Goal: Find specific page/section: Find specific page/section

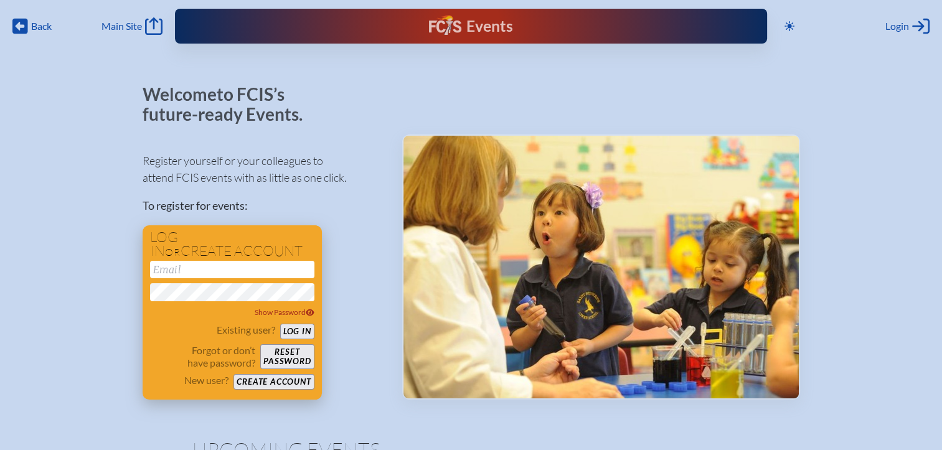
type input "[EMAIL_ADDRESS][DOMAIN_NAME]"
click at [302, 331] on button "Log in" at bounding box center [297, 332] width 34 height 16
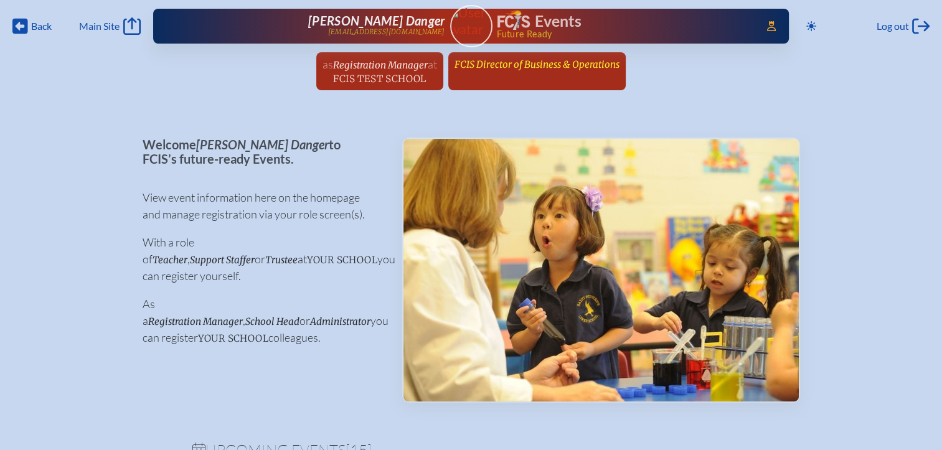
click at [513, 68] on span "FCIS Director of Business & Operations" at bounding box center [536, 64] width 165 height 12
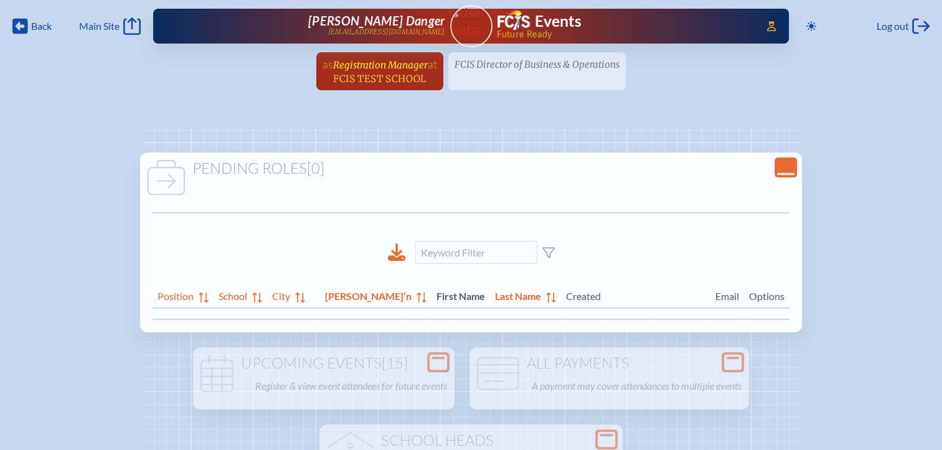
click at [398, 75] on span "FCIS Test School" at bounding box center [379, 79] width 93 height 12
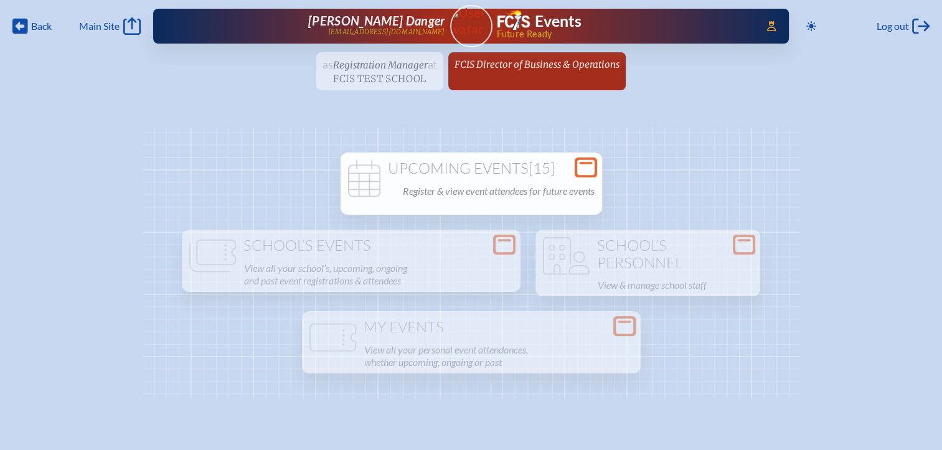
click at [536, 184] on p "Register & view event attendees for future events" at bounding box center [499, 190] width 192 height 17
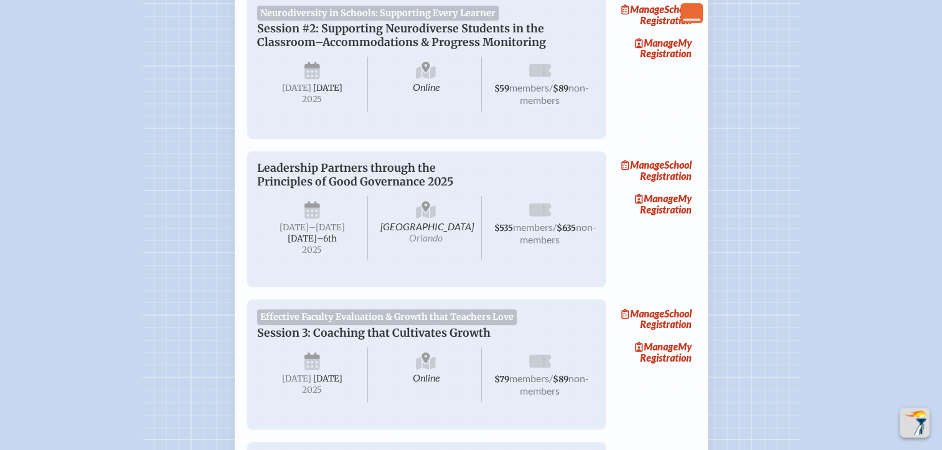
scroll to position [685, 0]
